Goal: Task Accomplishment & Management: Use online tool/utility

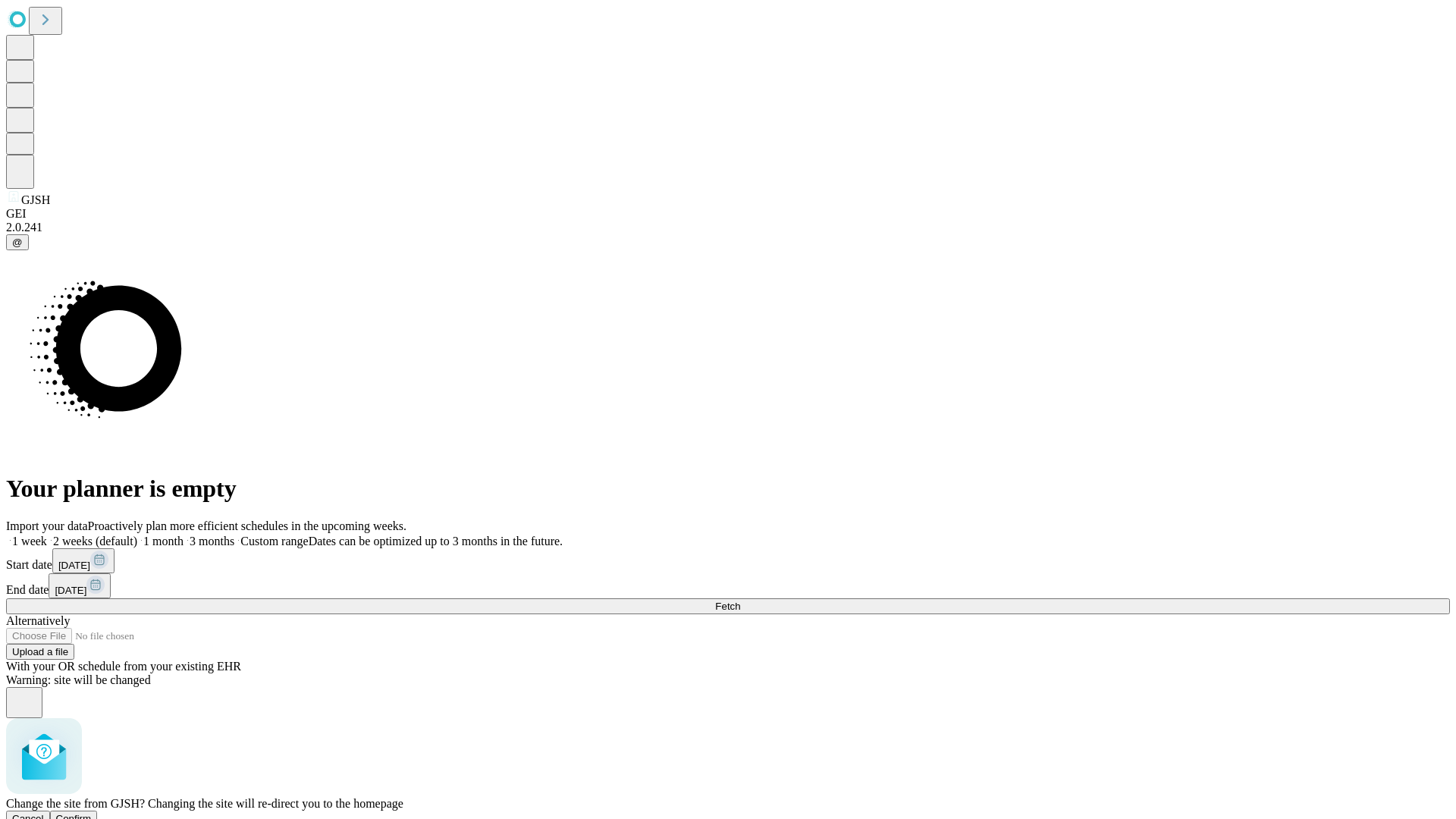
click at [92, 813] on span "Confirm" at bounding box center [74, 818] width 36 height 11
click at [47, 535] on label "1 week" at bounding box center [27, 541] width 41 height 13
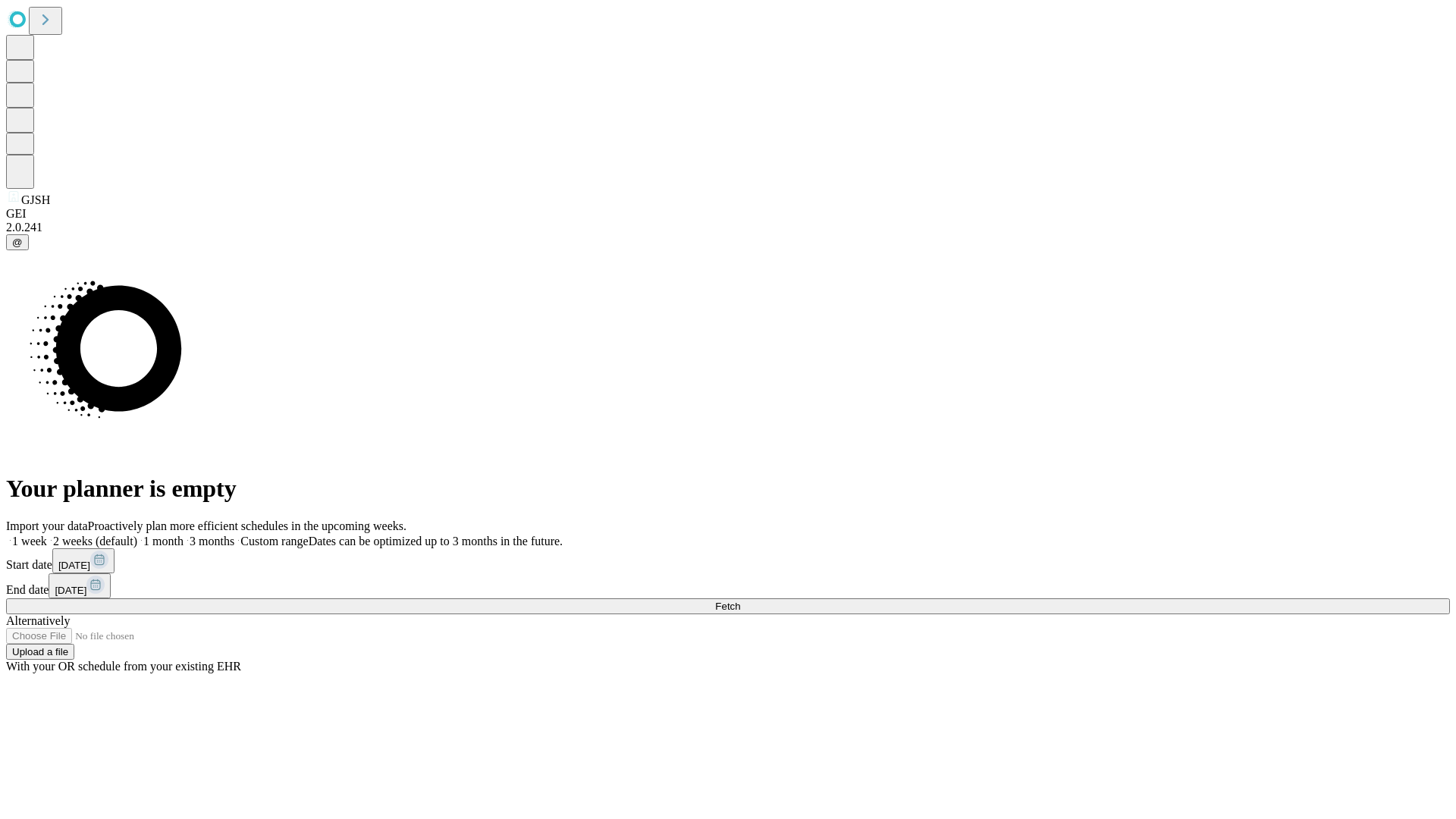
click at [740, 601] on span "Fetch" at bounding box center [727, 606] width 25 height 11
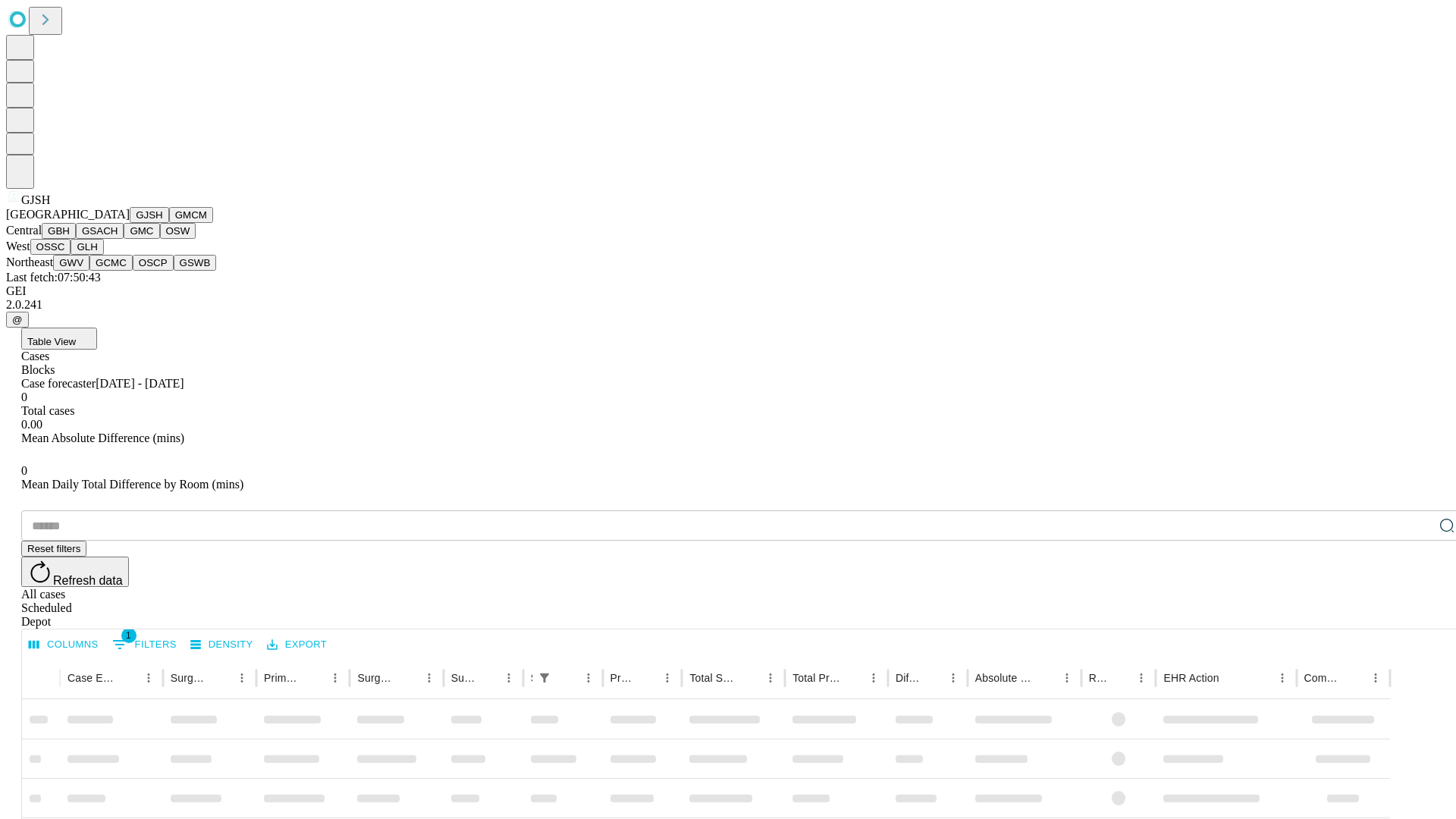
click at [169, 223] on button "GMCM" at bounding box center [191, 215] width 44 height 16
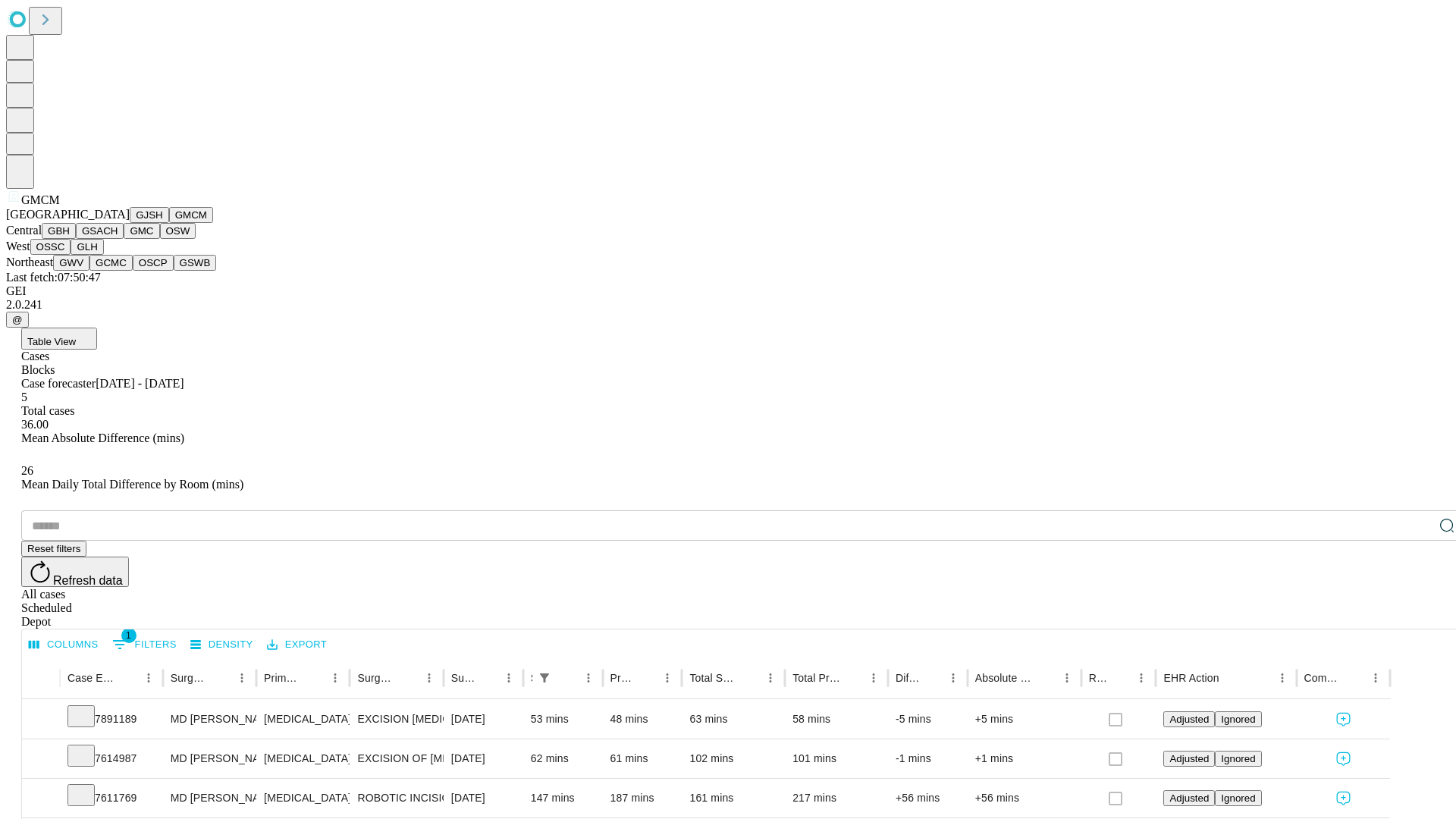
click at [76, 239] on button "GBH" at bounding box center [58, 231] width 34 height 16
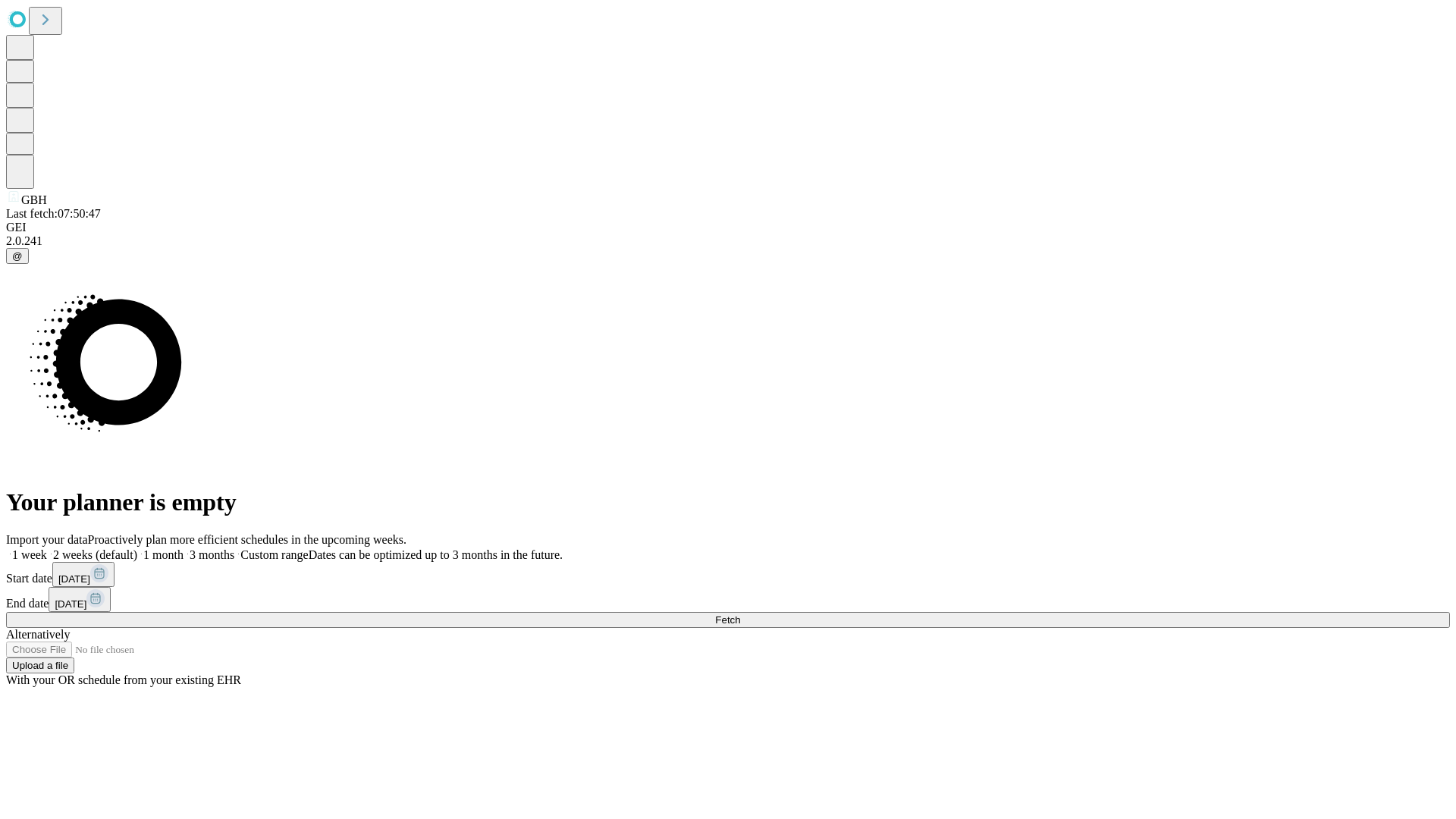
click at [47, 549] on label "1 week" at bounding box center [27, 555] width 41 height 13
click at [740, 615] on span "Fetch" at bounding box center [727, 620] width 25 height 11
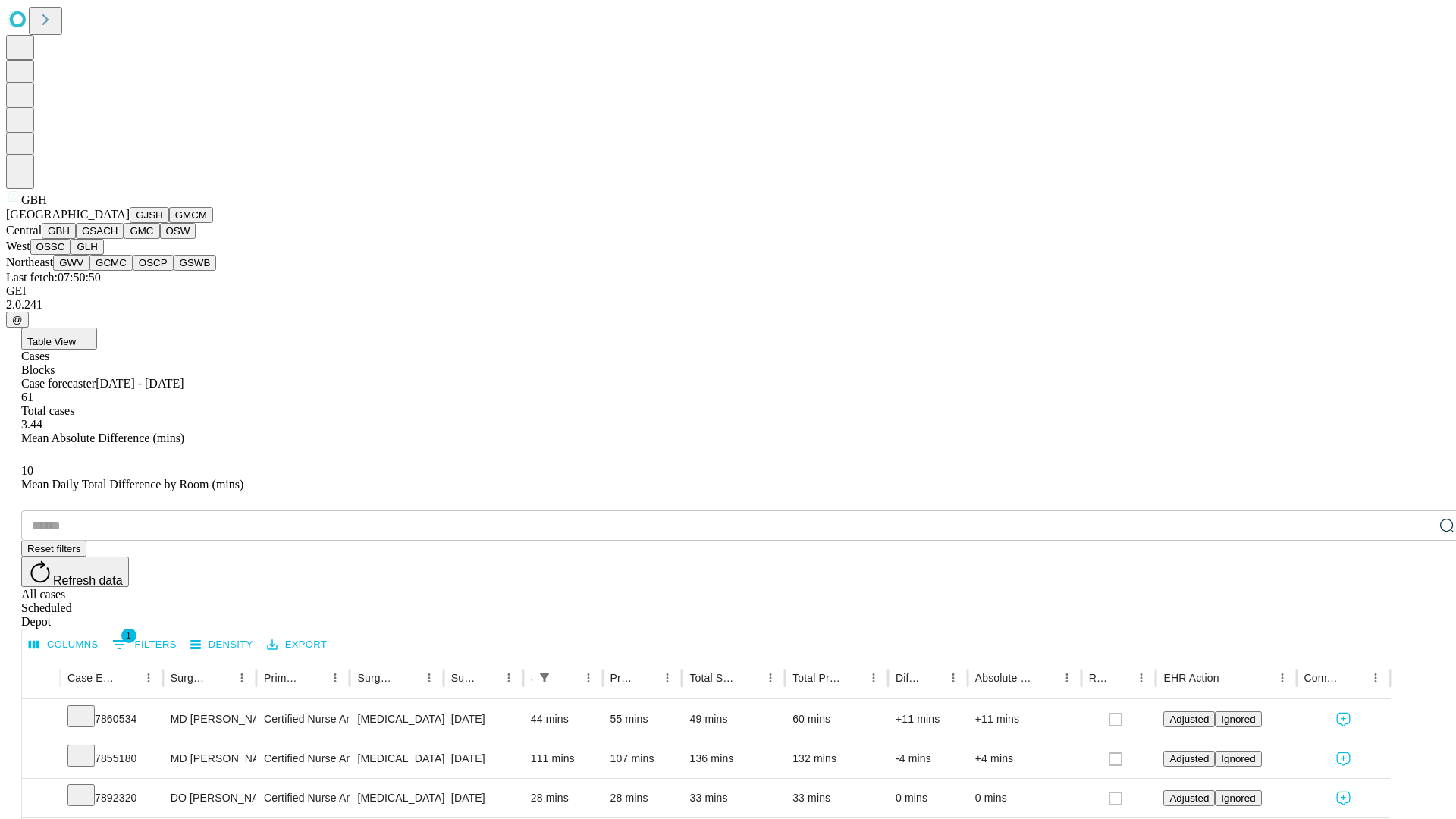
click at [118, 239] on button "GSACH" at bounding box center [99, 231] width 48 height 16
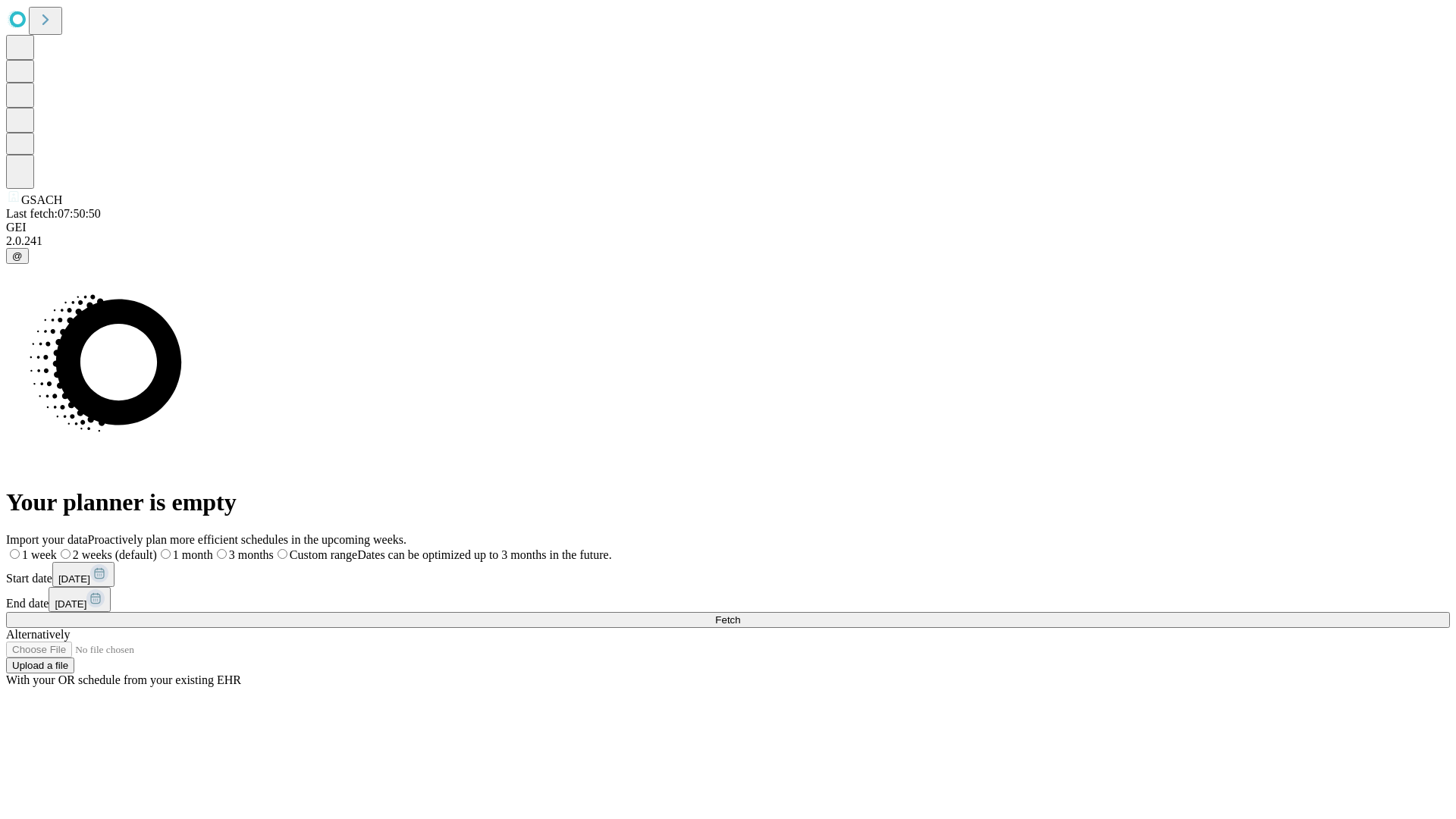
click at [57, 549] on label "1 week" at bounding box center [31, 555] width 51 height 13
click at [740, 615] on span "Fetch" at bounding box center [727, 620] width 25 height 11
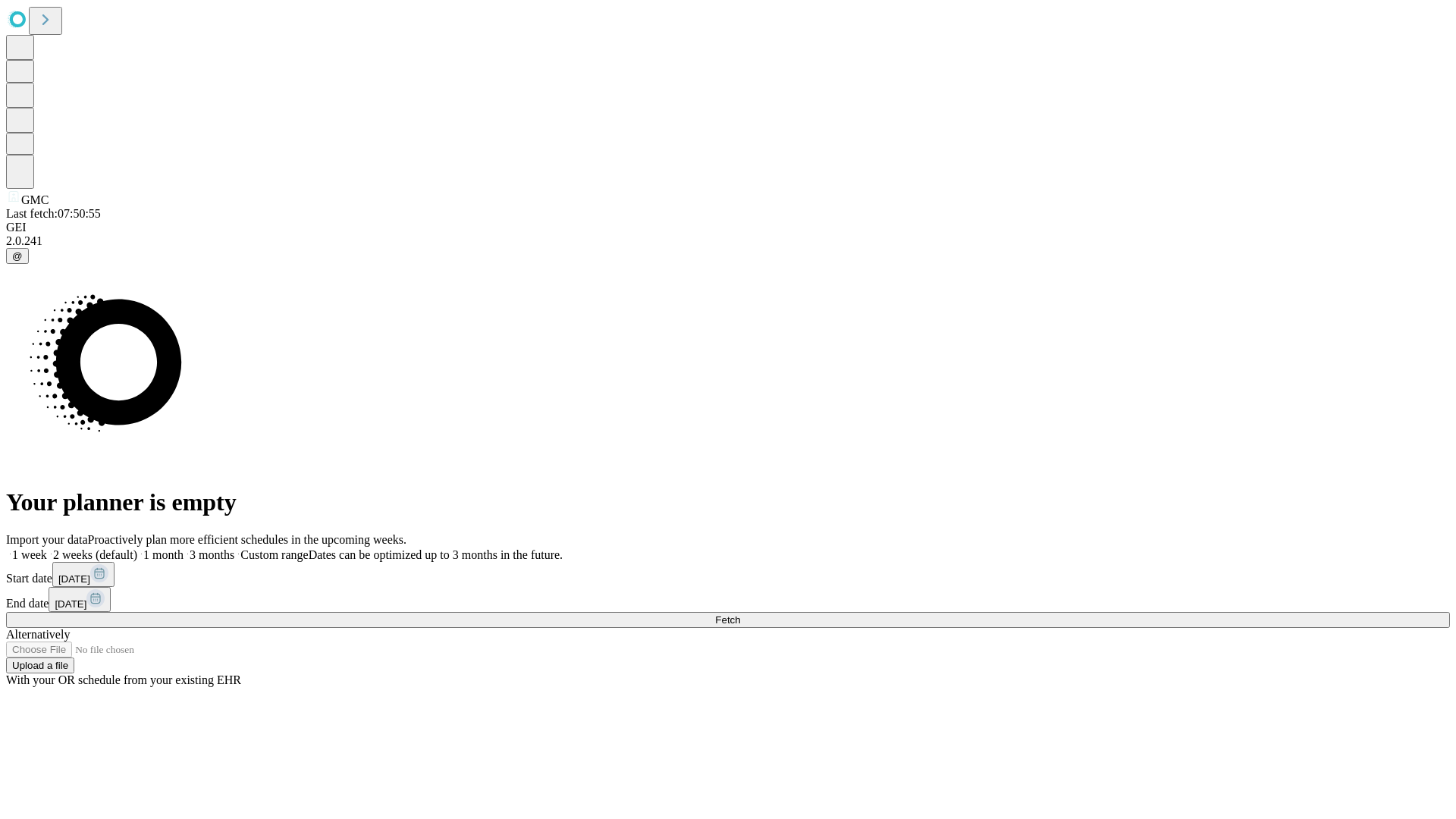
click at [47, 549] on label "1 week" at bounding box center [27, 555] width 41 height 13
click at [740, 615] on span "Fetch" at bounding box center [727, 620] width 25 height 11
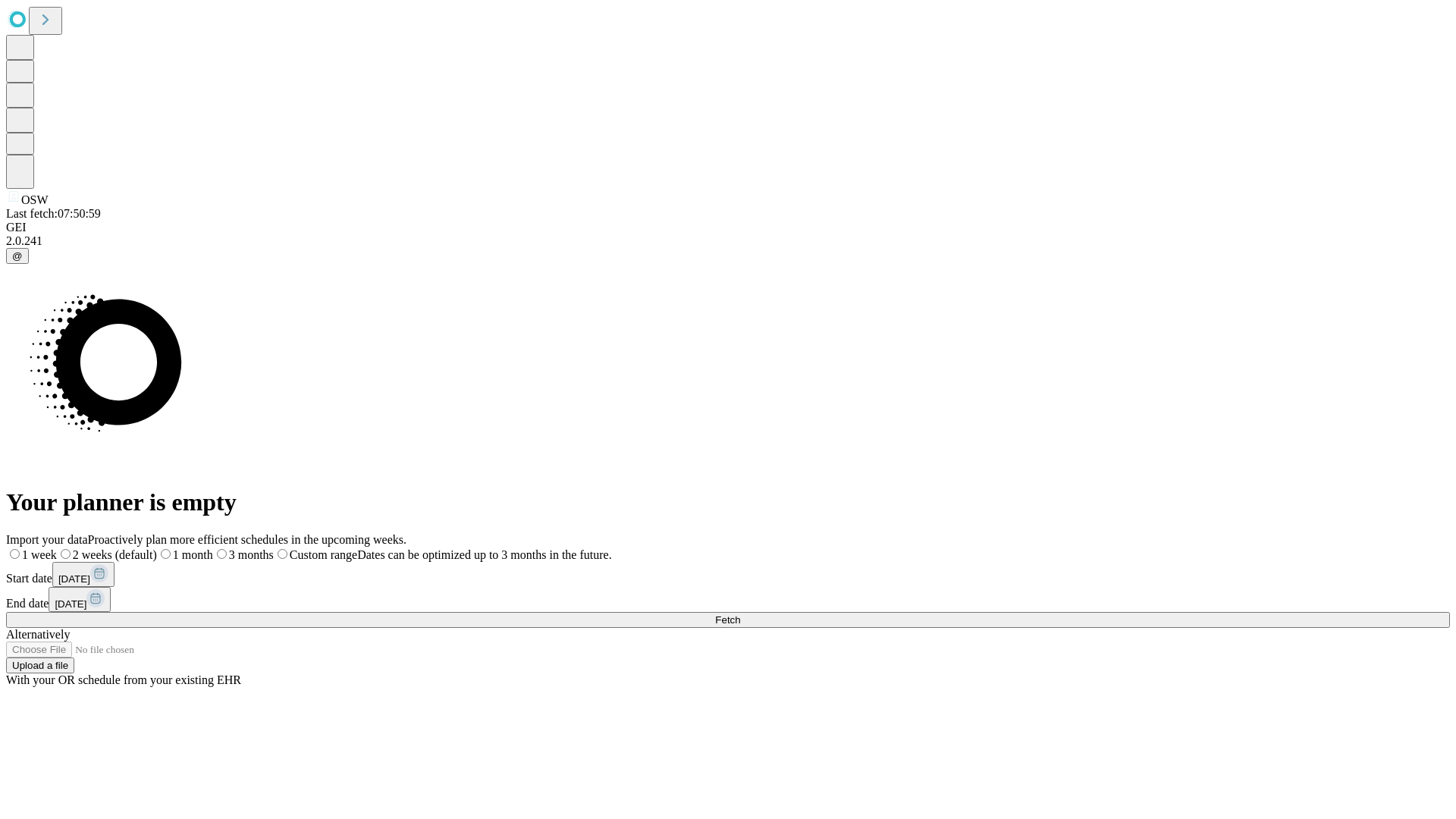
click at [740, 615] on span "Fetch" at bounding box center [727, 620] width 25 height 11
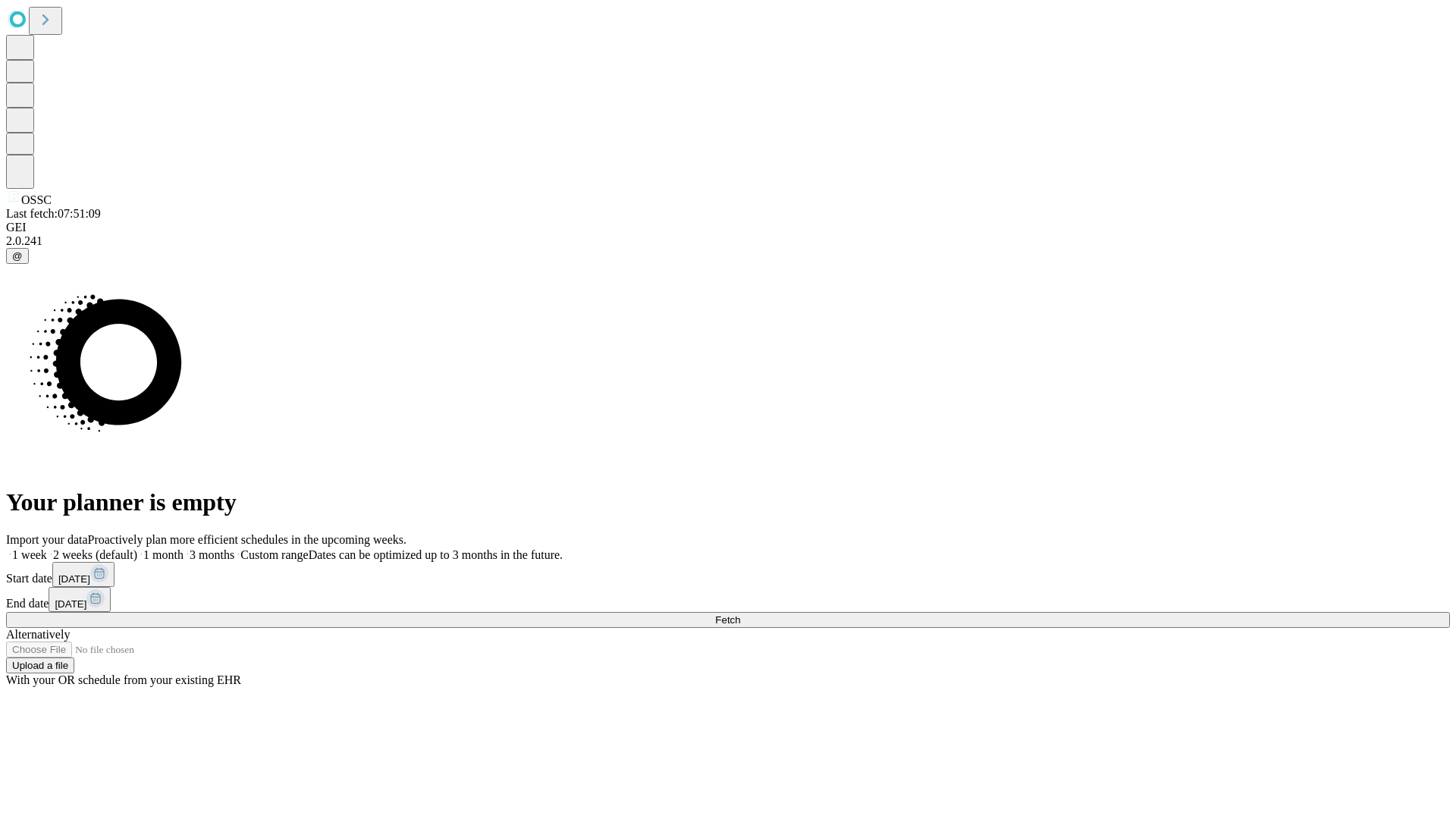
click at [47, 549] on label "1 week" at bounding box center [27, 555] width 41 height 13
click at [740, 615] on span "Fetch" at bounding box center [727, 620] width 25 height 11
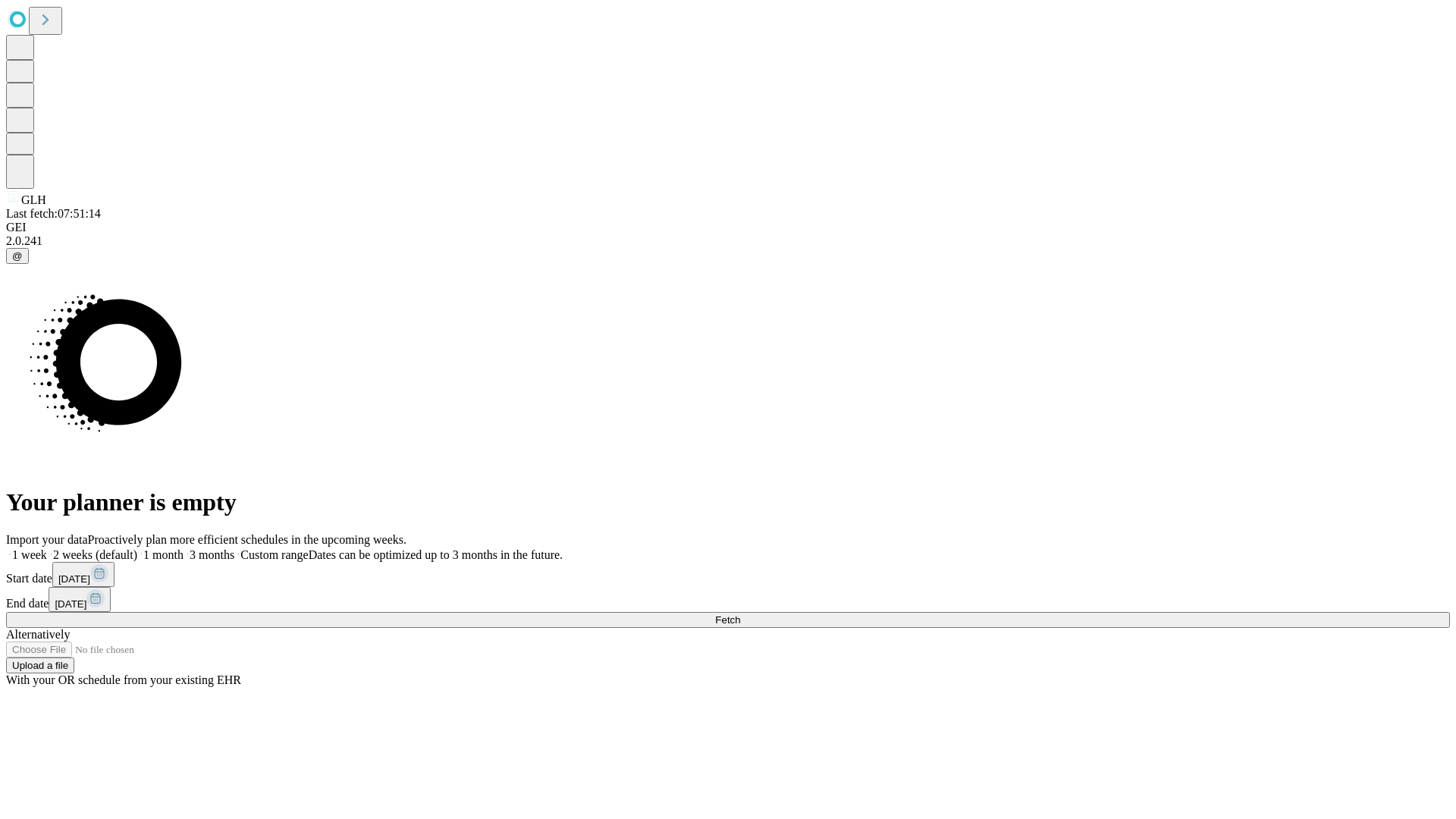
click at [47, 549] on label "1 week" at bounding box center [27, 555] width 41 height 13
click at [740, 615] on span "Fetch" at bounding box center [727, 620] width 25 height 11
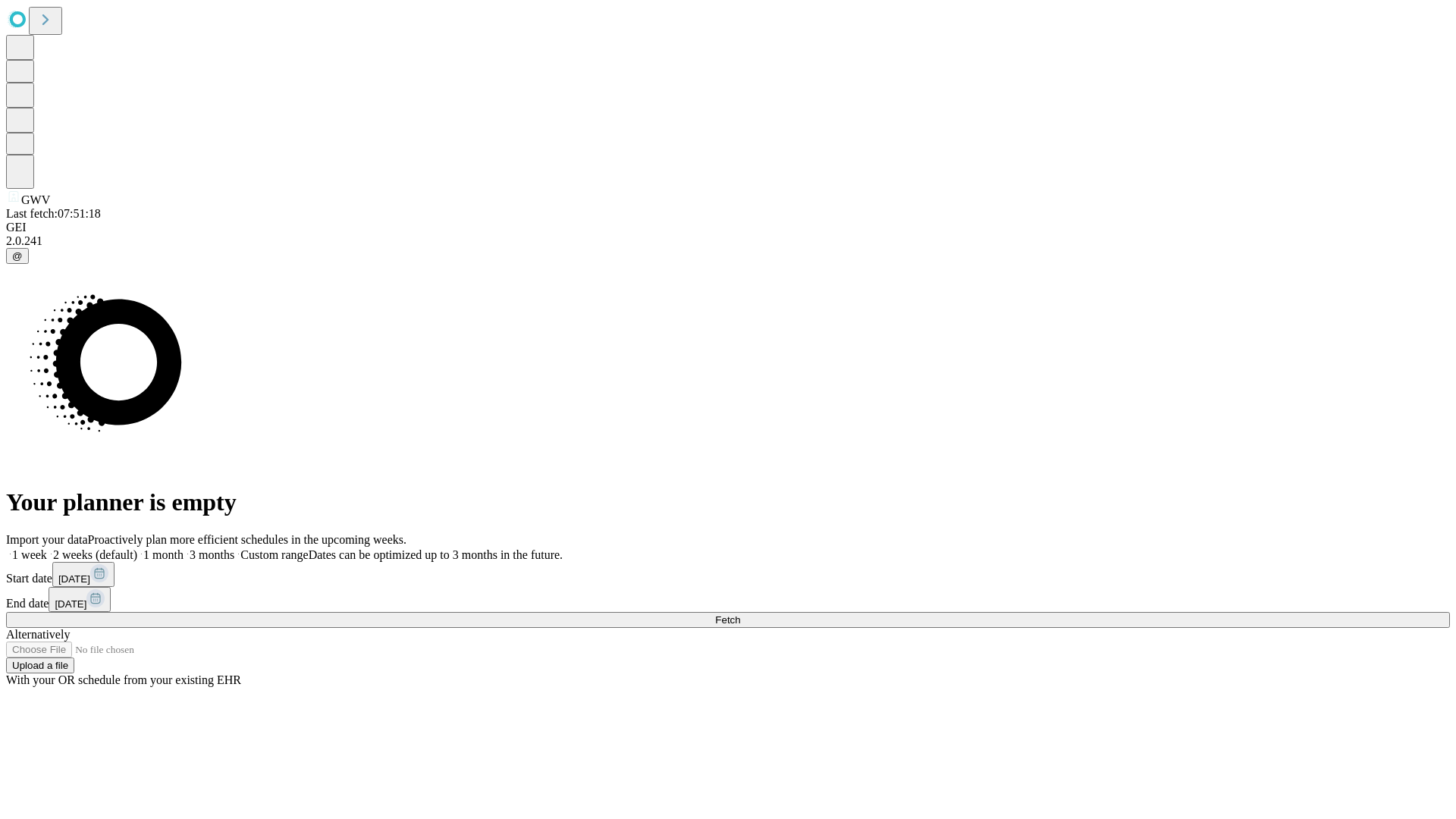
click at [47, 549] on label "1 week" at bounding box center [27, 555] width 41 height 13
click at [740, 615] on span "Fetch" at bounding box center [727, 620] width 25 height 11
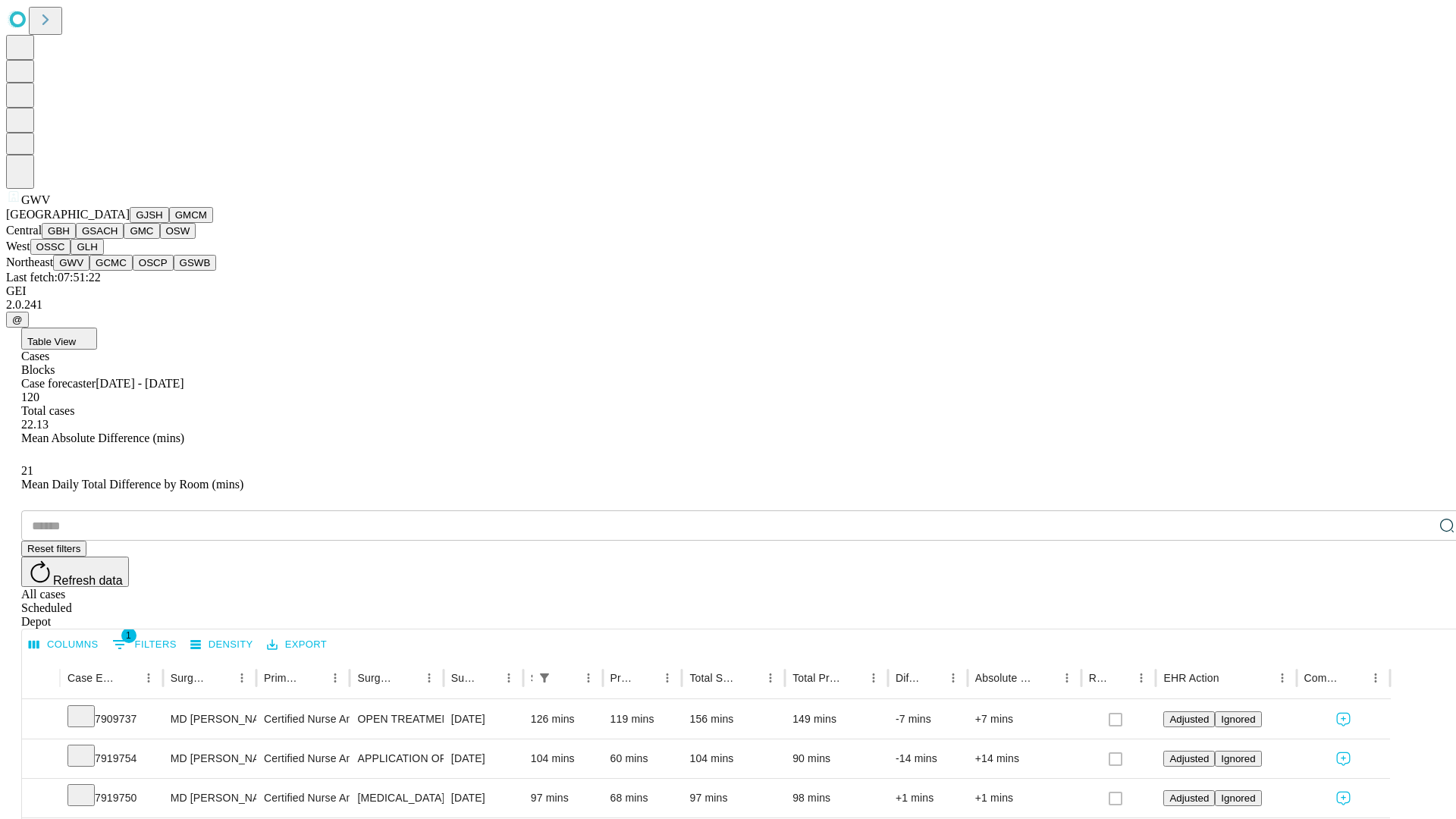
click at [118, 270] on button "GCMC" at bounding box center [111, 262] width 43 height 16
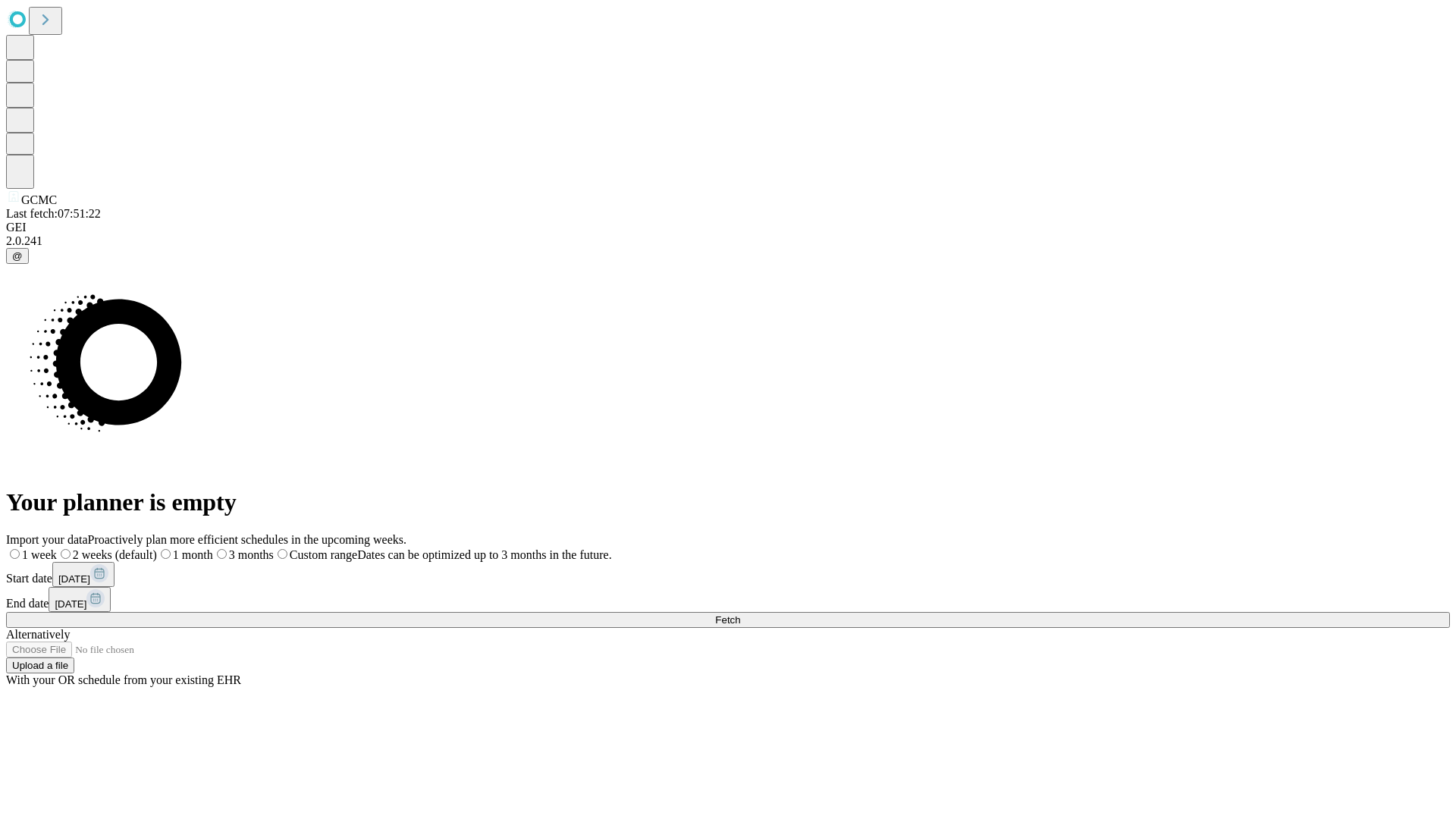
click at [57, 549] on label "1 week" at bounding box center [31, 555] width 51 height 13
click at [740, 615] on span "Fetch" at bounding box center [727, 620] width 25 height 11
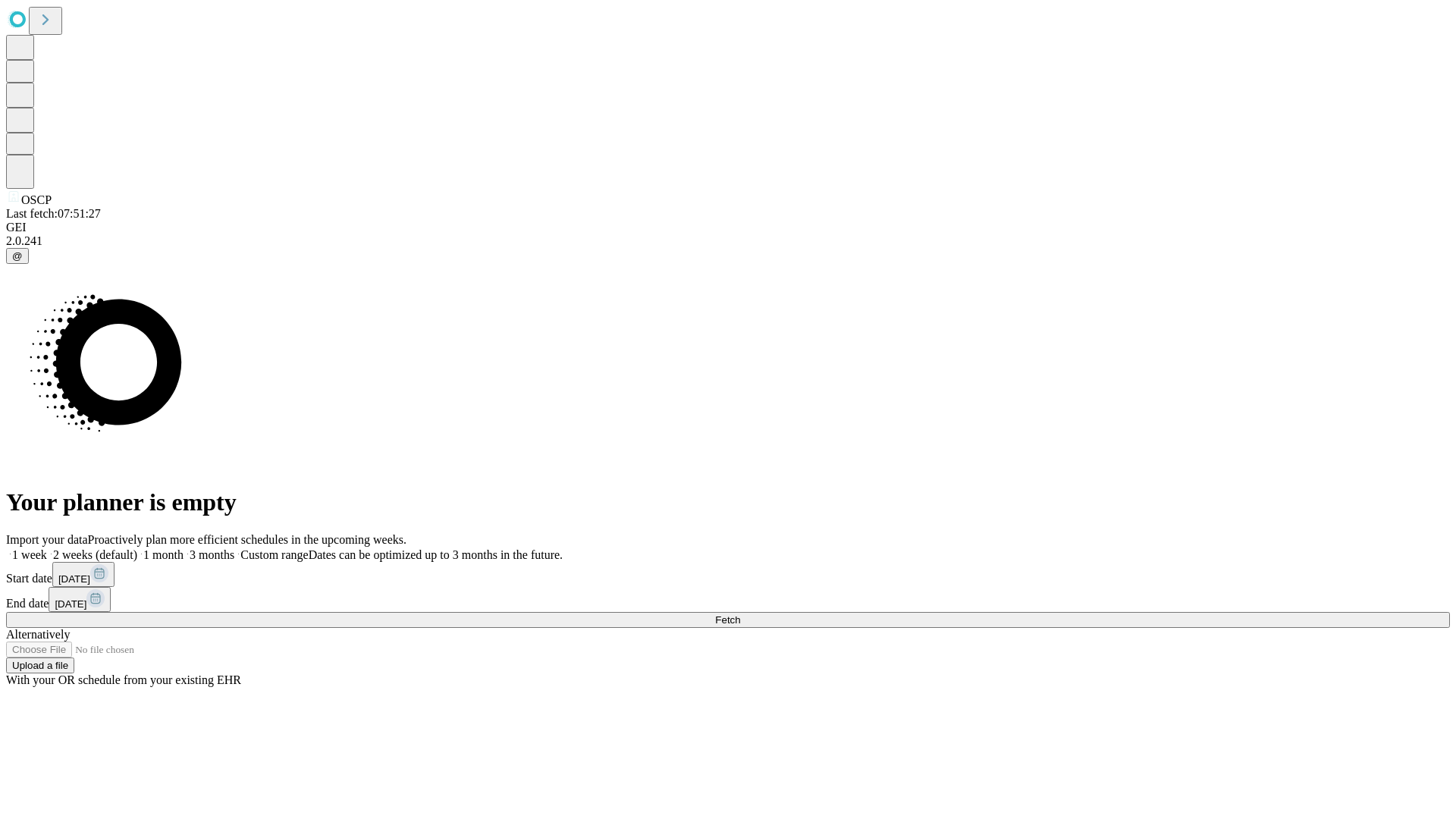
click at [740, 615] on span "Fetch" at bounding box center [727, 620] width 25 height 11
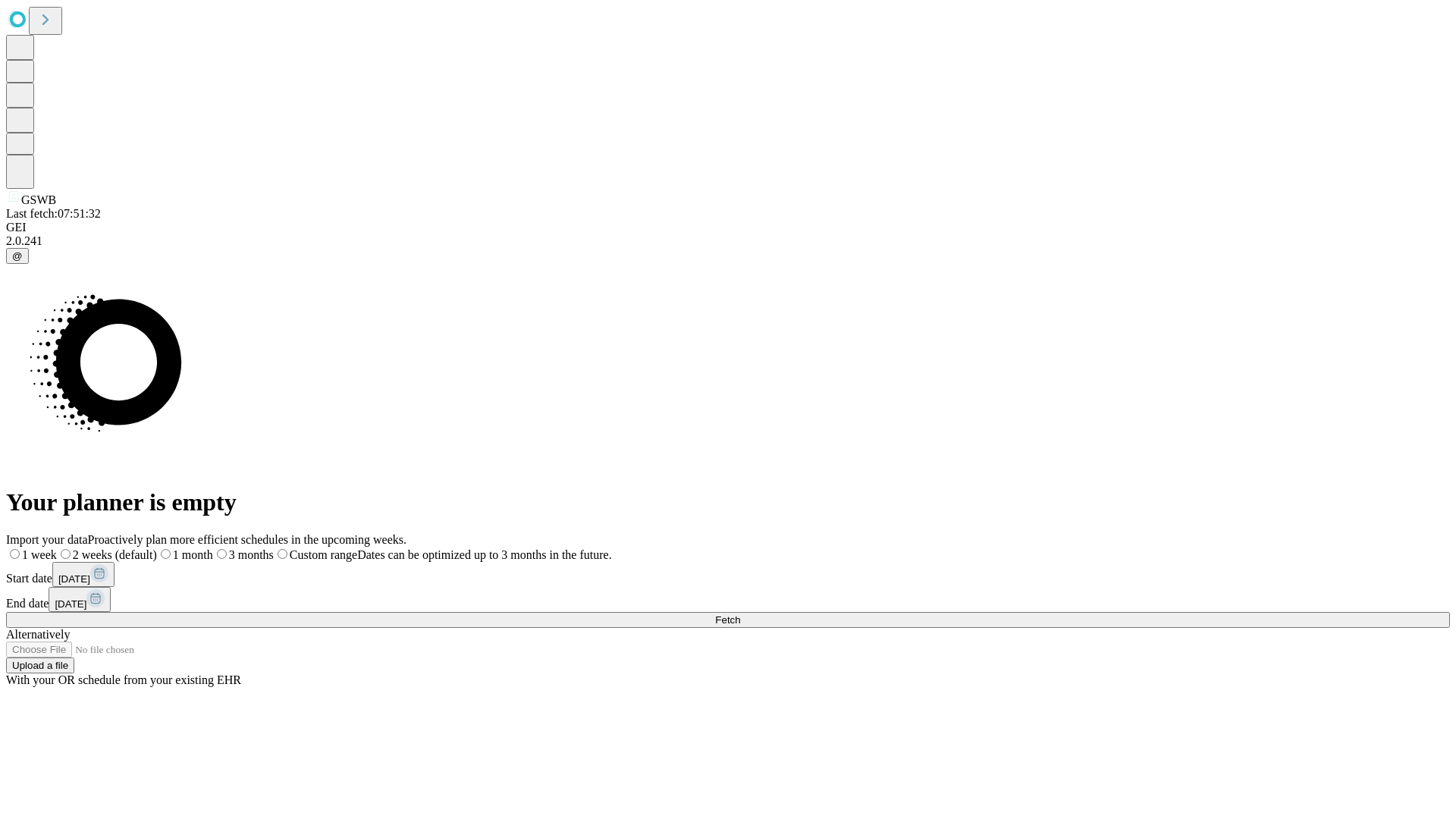
click at [57, 549] on label "1 week" at bounding box center [31, 555] width 51 height 13
click at [740, 615] on span "Fetch" at bounding box center [727, 620] width 25 height 11
